Goal: Entertainment & Leisure: Browse casually

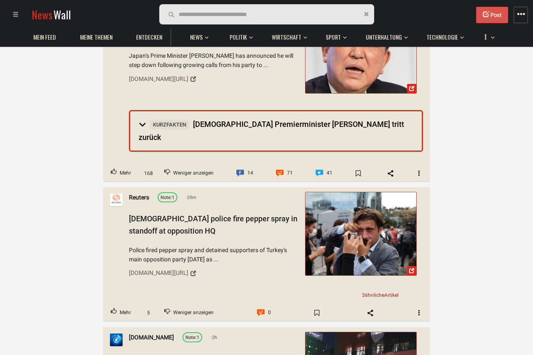
scroll to position [1011, 0]
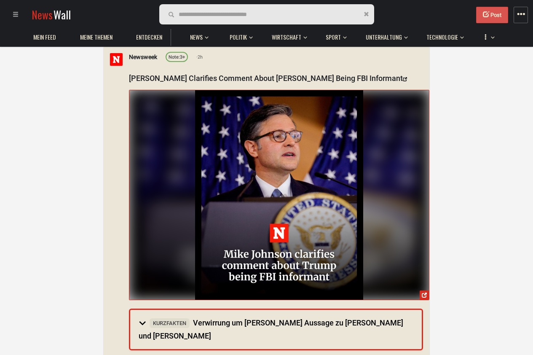
scroll to position [101, 0]
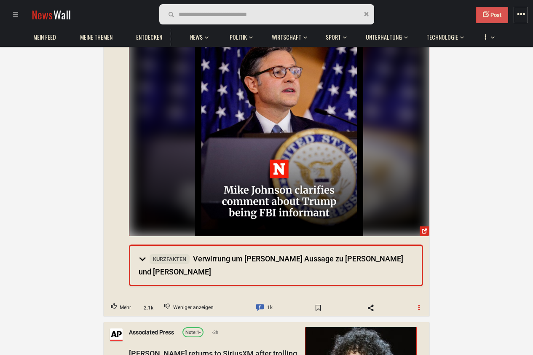
click at [419, 304] on span "button" at bounding box center [419, 307] width 6 height 6
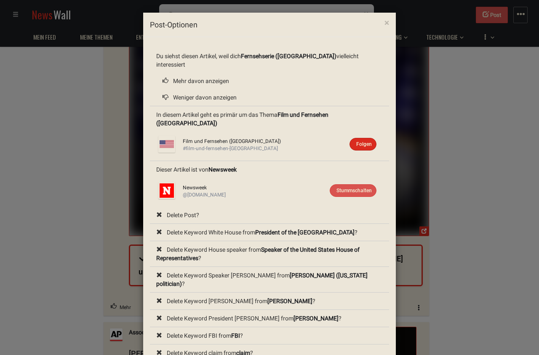
click at [481, 228] on div "× Post-Optionen Du siehst diesen Artikel, weil dich Fernsehserie (Vereinigte St…" at bounding box center [269, 177] width 539 height 355
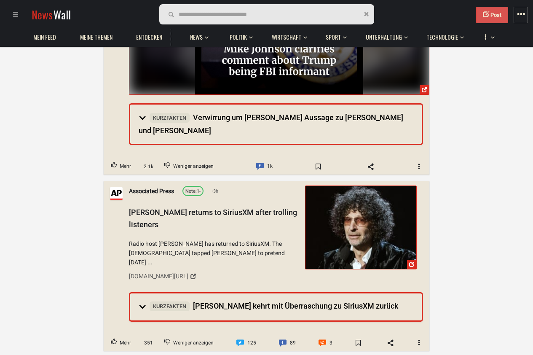
scroll to position [253, 0]
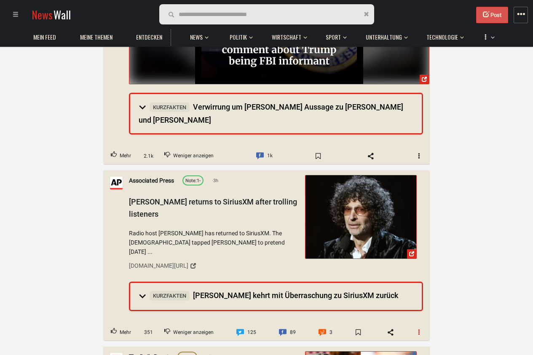
click at [413, 325] on button "button" at bounding box center [419, 331] width 20 height 13
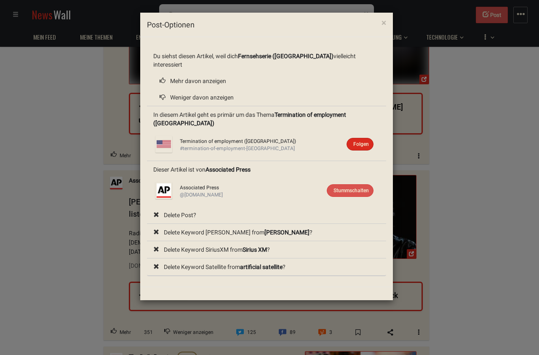
click at [458, 275] on div "× Post-Optionen Du siehst diesen Artikel, weil dich Fernsehserie (Vereinigte St…" at bounding box center [269, 177] width 539 height 355
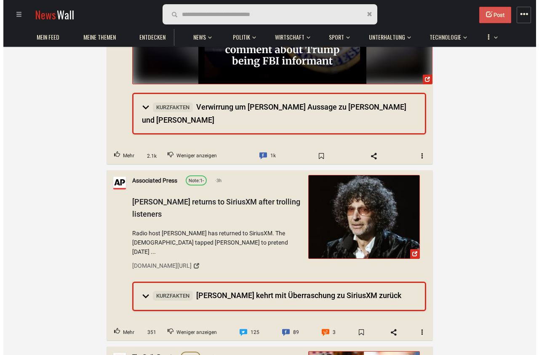
scroll to position [354, 0]
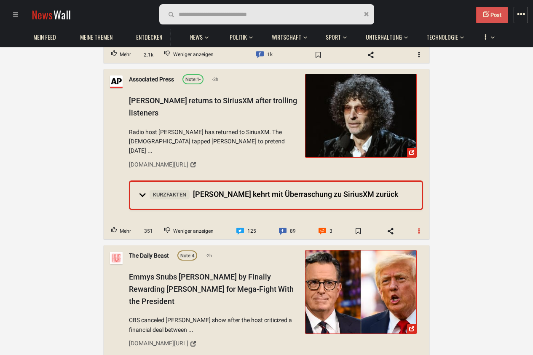
click at [423, 224] on button "button" at bounding box center [419, 230] width 20 height 13
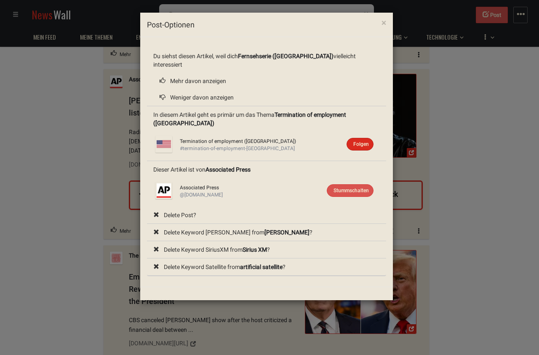
click at [457, 215] on div "× Post-Optionen Du siehst diesen Artikel, weil dich Fernsehserie (Vereinigte St…" at bounding box center [269, 177] width 539 height 355
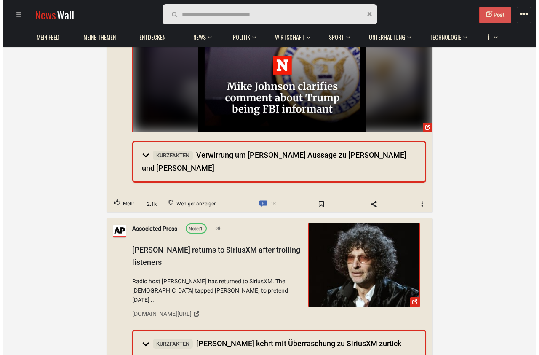
scroll to position [202, 0]
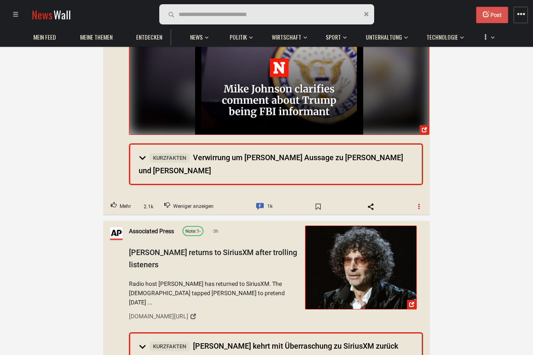
click at [421, 200] on button "button" at bounding box center [419, 206] width 20 height 13
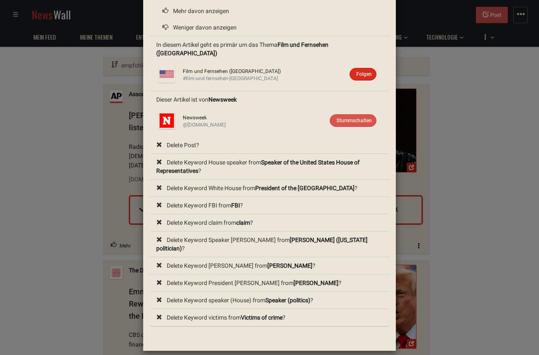
click at [448, 151] on div "× Post-Optionen Du siehst diesen Artikel, weil dich Fernsehserie (Vereinigte St…" at bounding box center [269, 177] width 539 height 355
click at [444, 58] on div "× Post-Optionen Du siehst diesen Artikel, weil dich Fernsehserie (Vereinigte St…" at bounding box center [269, 177] width 539 height 355
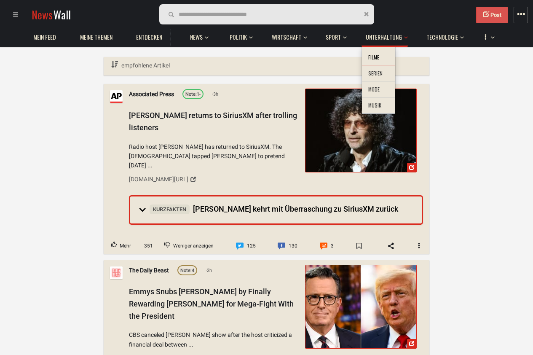
click at [372, 58] on li "Filme" at bounding box center [378, 57] width 33 height 16
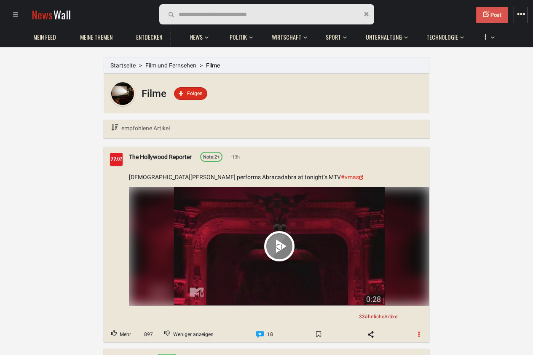
click at [418, 331] on span "button" at bounding box center [419, 334] width 6 height 6
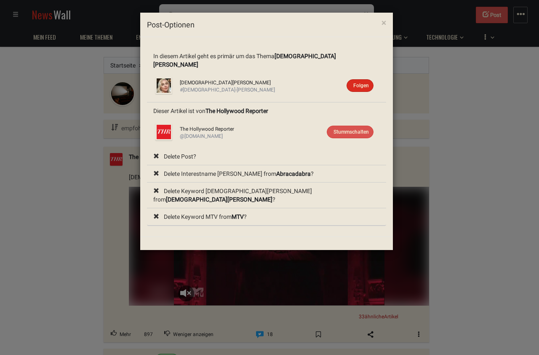
click at [454, 190] on div "× Post-Optionen In diesem Artikel geht es primär um das Thema Lady Gaga Lady Ga…" at bounding box center [269, 177] width 539 height 355
click at [472, 213] on div "× Post-Optionen In diesem Artikel geht es primär um das Thema Lady Gaga Lady Ga…" at bounding box center [269, 177] width 539 height 355
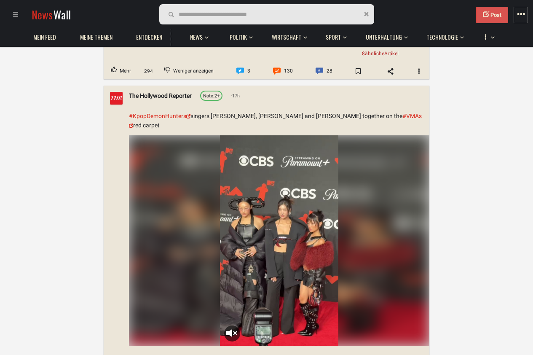
scroll to position [1113, 0]
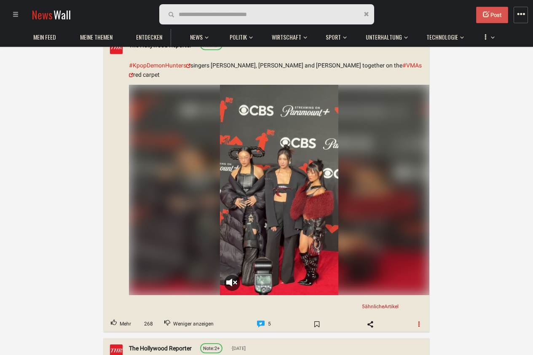
click at [413, 317] on button "button" at bounding box center [419, 323] width 20 height 13
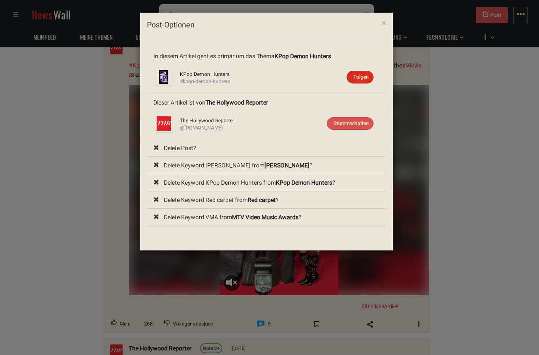
click at [471, 222] on div "× Post-Optionen In diesem Artikel geht es primär um das Thema KPop Demon Hunter…" at bounding box center [269, 177] width 539 height 355
click at [470, 222] on div "× Post-Optionen In diesem Artikel geht es primär um das Thema KPop Demon Hunter…" at bounding box center [269, 177] width 539 height 355
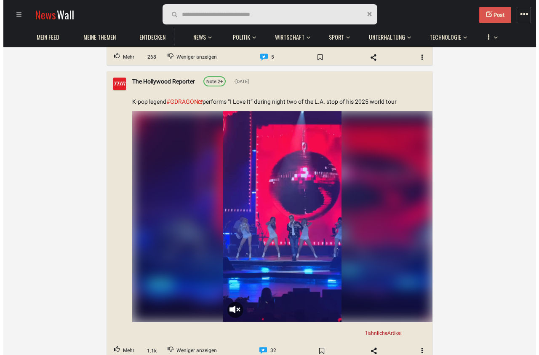
scroll to position [1467, 0]
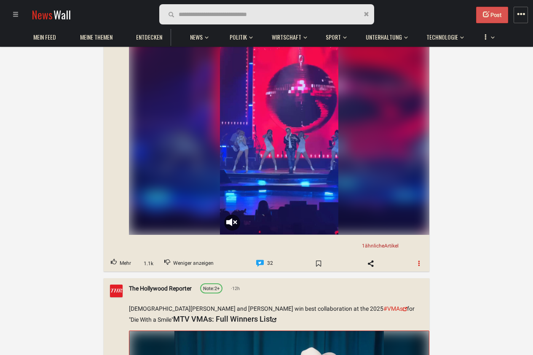
click at [420, 260] on span "button" at bounding box center [419, 263] width 6 height 6
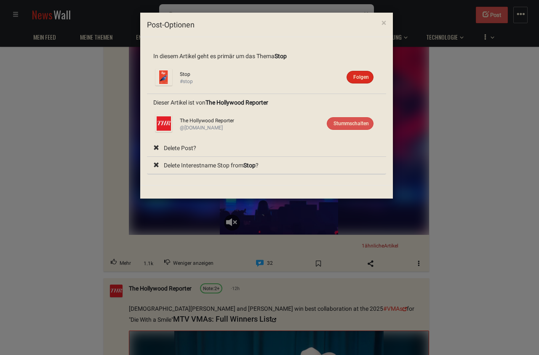
click at [504, 165] on div "× Post-Optionen In diesem Artikel geht es primär um das Thema Stop Stop Folgen …" at bounding box center [269, 177] width 539 height 355
click at [424, 210] on div "× Post-Optionen In diesem Artikel geht es primär um das Thema Stop Stop Folgen …" at bounding box center [269, 177] width 539 height 355
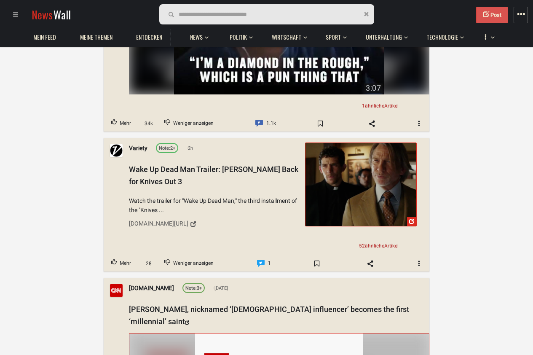
scroll to position [2738, 0]
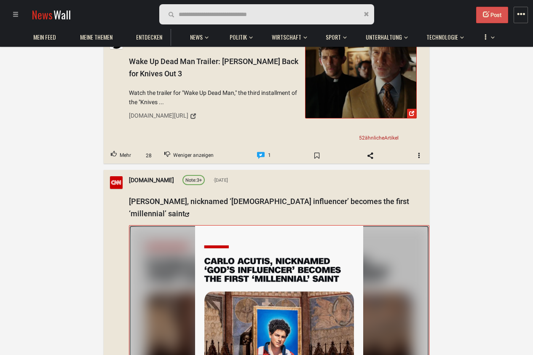
click at [415, 334] on img at bounding box center [279, 330] width 300 height 210
click at [423, 333] on img at bounding box center [279, 330] width 300 height 210
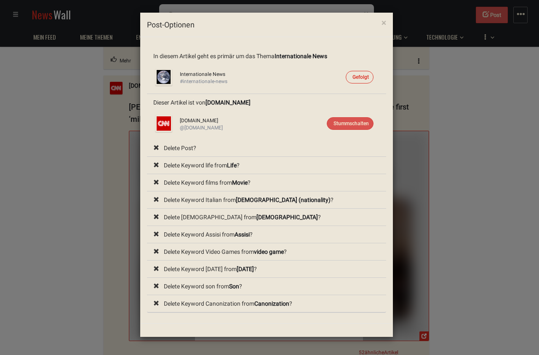
click at [489, 207] on div "× Post-Optionen In diesem Artikel geht es primär um das Thema Internationale Ne…" at bounding box center [269, 177] width 539 height 355
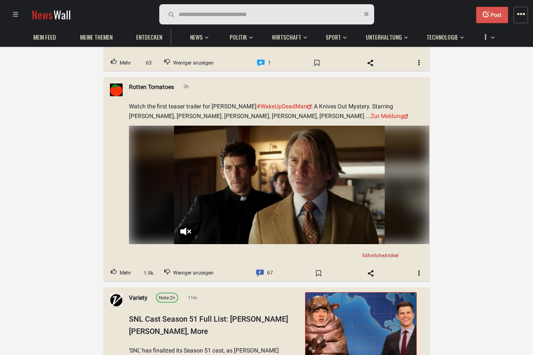
scroll to position [3793, 0]
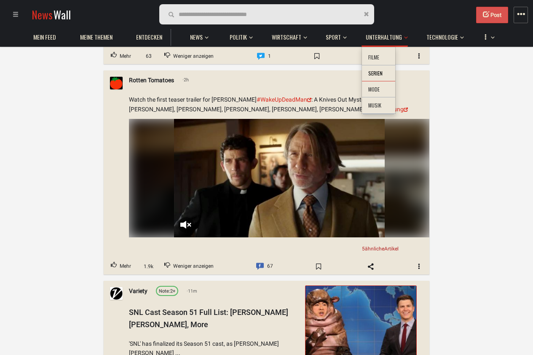
click at [384, 75] on li "Serien" at bounding box center [378, 73] width 33 height 16
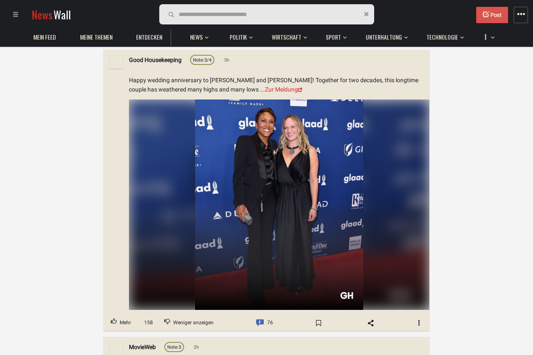
scroll to position [1517, 0]
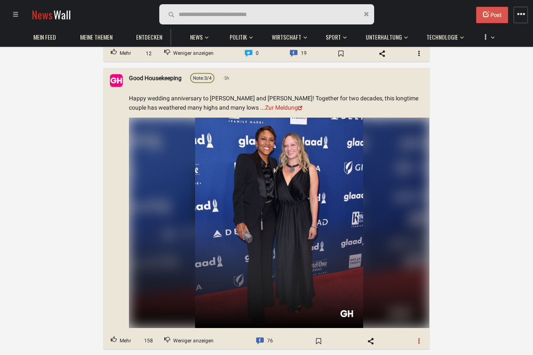
click at [421, 340] on span "button" at bounding box center [419, 341] width 6 height 6
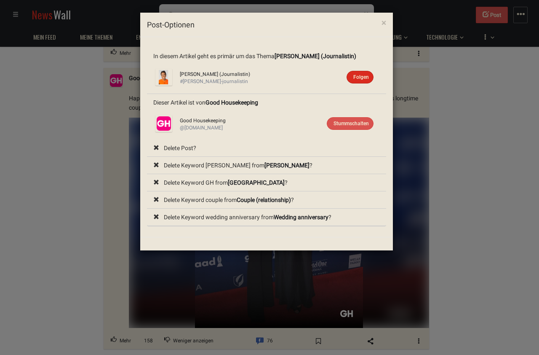
click at [483, 209] on div "× Post-Optionen In diesem Artikel geht es primär um das Thema Robin Roberts (Jo…" at bounding box center [269, 177] width 539 height 355
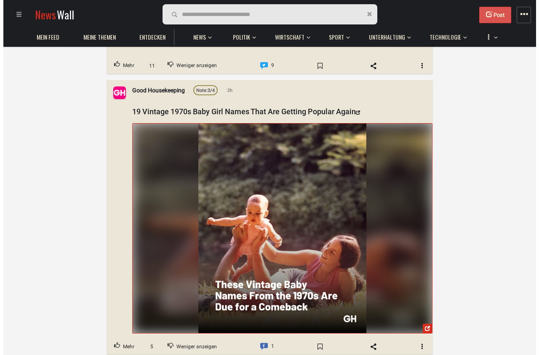
scroll to position [2680, 0]
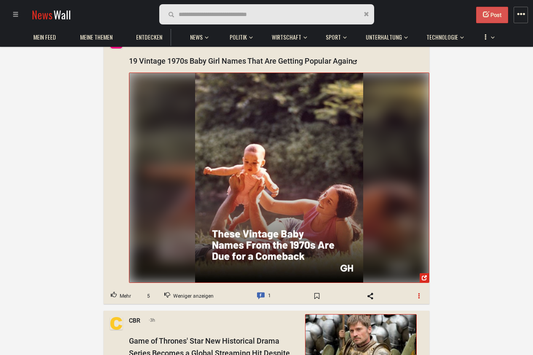
click at [418, 292] on button "button" at bounding box center [419, 296] width 20 height 13
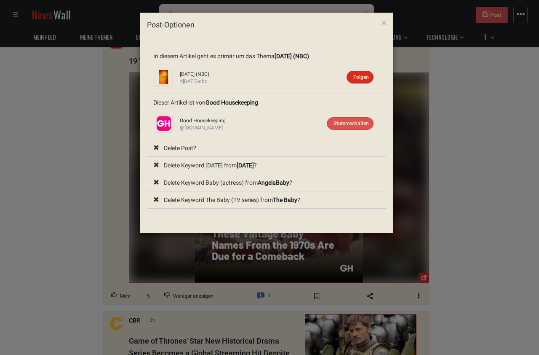
click at [203, 165] on li "Delete Keyword Today from Today ?" at bounding box center [266, 166] width 239 height 18
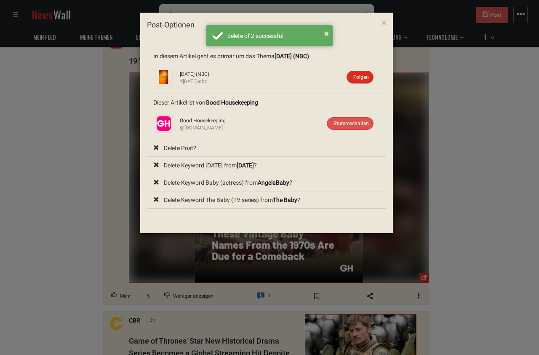
click at [502, 195] on div "× Post-Optionen In diesem Artikel geht es primär um das Thema Today (NBC) Today…" at bounding box center [269, 177] width 539 height 355
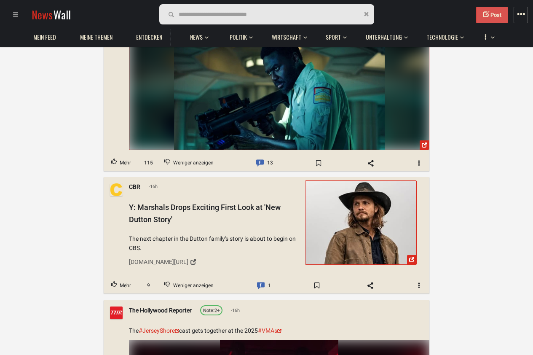
scroll to position [7030, 0]
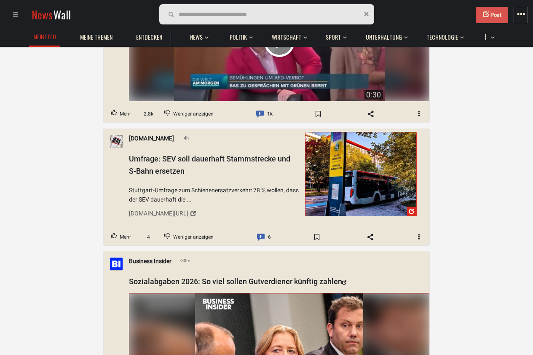
scroll to position [708, 0]
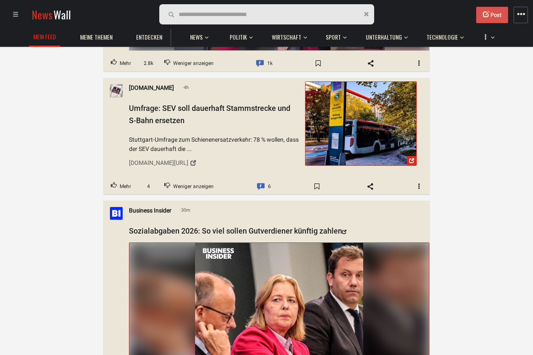
click at [390, 116] on img at bounding box center [361, 123] width 111 height 83
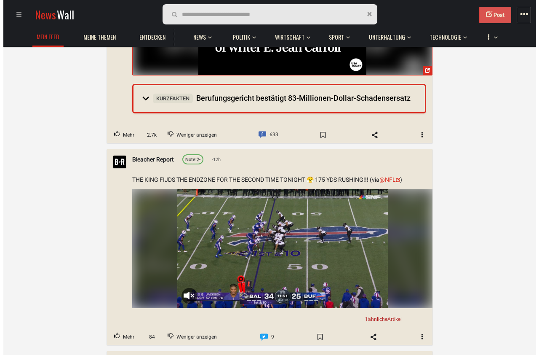
scroll to position [2883, 0]
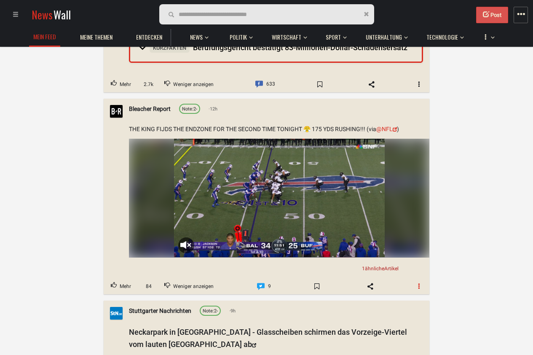
click at [417, 289] on button "button" at bounding box center [419, 285] width 20 height 13
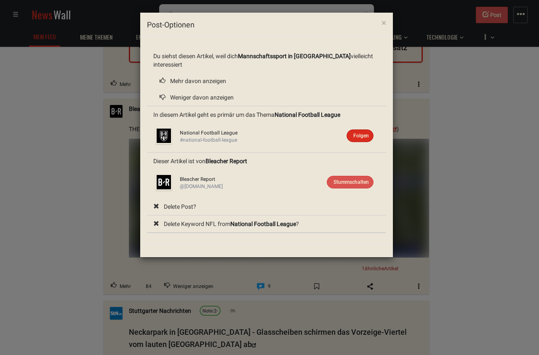
click at [466, 252] on div "× Post-Optionen Du siehst diesen Artikel, weil dich Mannschaftssport in [GEOGRA…" at bounding box center [269, 177] width 539 height 355
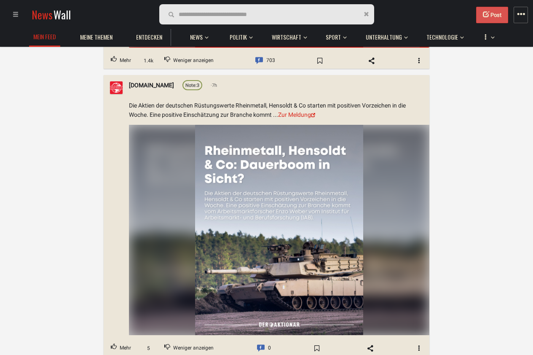
scroll to position [4703, 0]
